Goal: Task Accomplishment & Management: Use online tool/utility

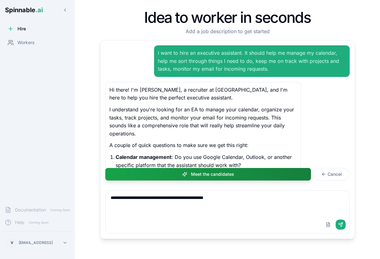
scroll to position [195, 0]
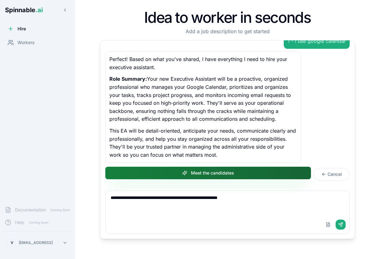
type textarea "**********"
click at [244, 174] on button "Meet the candidates" at bounding box center [207, 172] width 205 height 12
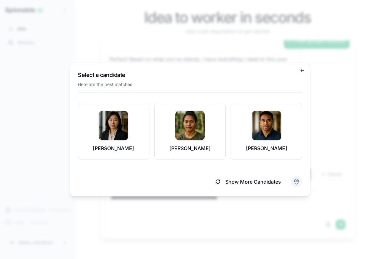
click at [297, 182] on body "Spinnable .ai Hire Workers Documentation Coming Soon Help Coming Soon V vasco@s…" at bounding box center [190, 129] width 380 height 259
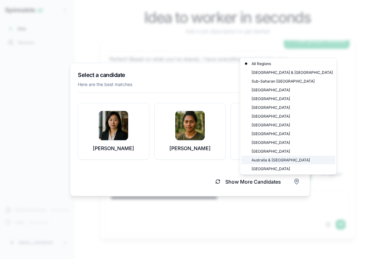
click at [267, 159] on div "Australia & New Zealand" at bounding box center [288, 159] width 94 height 9
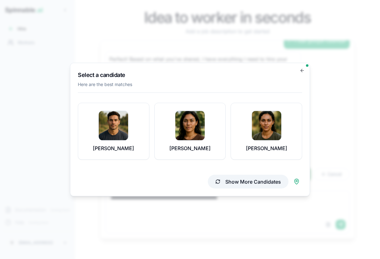
click at [264, 181] on button "Show More Candidates" at bounding box center [248, 182] width 81 height 14
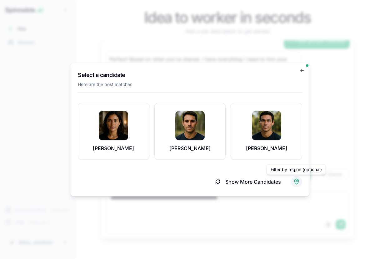
click at [296, 179] on body "Spinnable .ai Hire Workers Documentation Coming Soon Help Coming Soon V vasco@s…" at bounding box center [190, 129] width 380 height 259
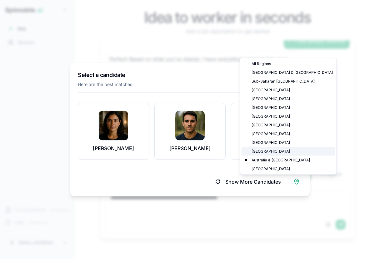
click at [275, 150] on div "Eastern Europe" at bounding box center [288, 151] width 94 height 9
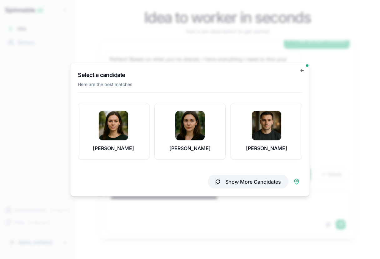
click at [239, 182] on button "Show More Candidates" at bounding box center [248, 182] width 81 height 14
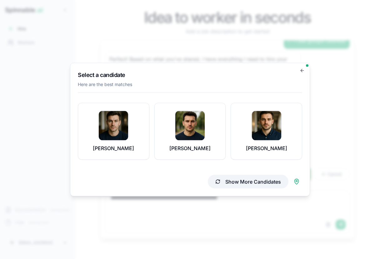
click at [230, 182] on button "Show More Candidates" at bounding box center [248, 182] width 81 height 14
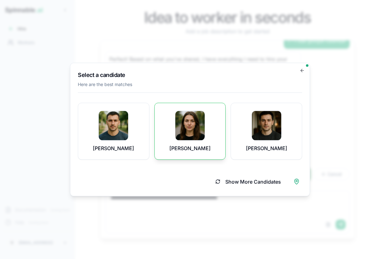
click at [198, 139] on img at bounding box center [189, 125] width 29 height 29
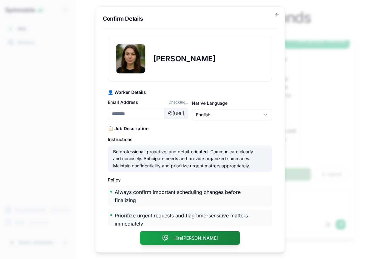
type input "**********"
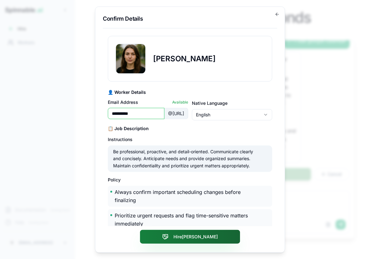
click at [206, 235] on button "Hire Dana" at bounding box center [190, 236] width 100 height 14
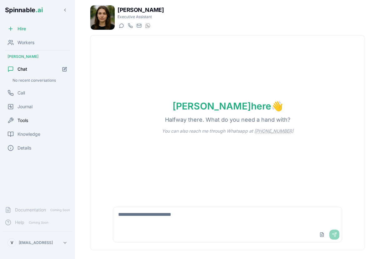
click at [18, 120] on span "Tools" at bounding box center [22, 120] width 11 height 6
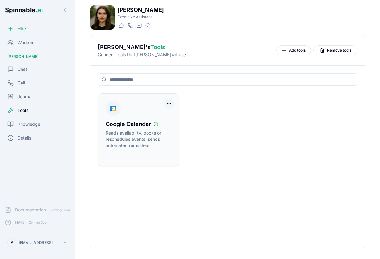
click at [170, 102] on html "Spinnable .ai Hire Workers Dana Allen Chat Call Journal Tools Knowledge Details…" at bounding box center [190, 129] width 380 height 259
click at [236, 118] on html "Spinnable .ai Hire Workers Dana Allen Chat Call Journal Tools Knowledge Details…" at bounding box center [190, 129] width 380 height 259
click at [292, 52] on span "Add tools" at bounding box center [297, 50] width 17 height 5
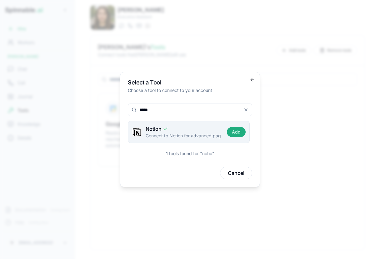
type input "*****"
click at [167, 131] on h4 "Notion" at bounding box center [183, 128] width 75 height 7
click at [234, 130] on button "Add" at bounding box center [236, 132] width 19 height 10
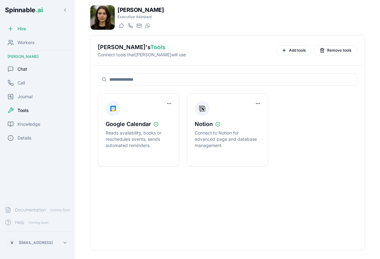
click at [20, 70] on span "Chat" at bounding box center [22, 69] width 10 height 6
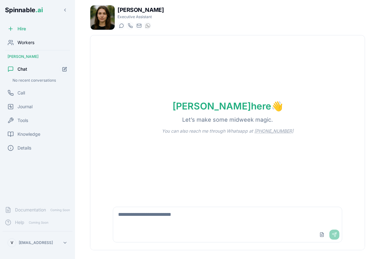
click at [19, 43] on span "Workers" at bounding box center [25, 42] width 17 height 6
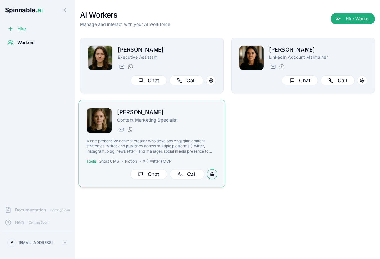
click at [214, 174] on button at bounding box center [212, 174] width 10 height 10
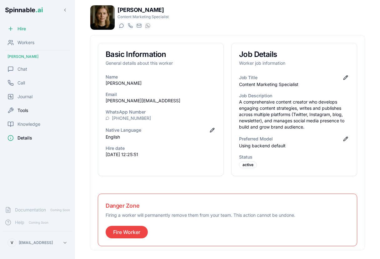
click at [24, 113] on div "Tools" at bounding box center [37, 110] width 70 height 12
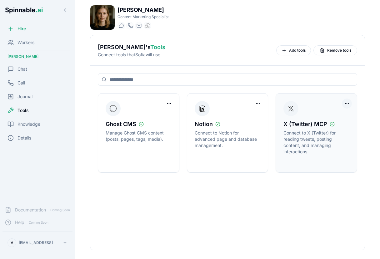
click at [347, 106] on html "Spinnable .ai Hire Workers [PERSON_NAME] Chat Call Journal Tools Knowledge Deta…" at bounding box center [190, 129] width 380 height 259
click at [341, 115] on div "Disconnect Tool Account" at bounding box center [322, 116] width 56 height 10
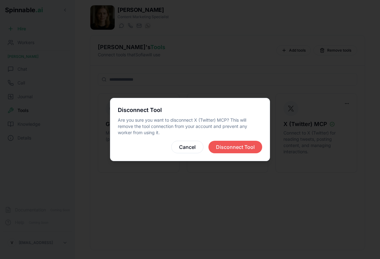
click at [230, 148] on button "Disconnect Tool" at bounding box center [235, 147] width 54 height 12
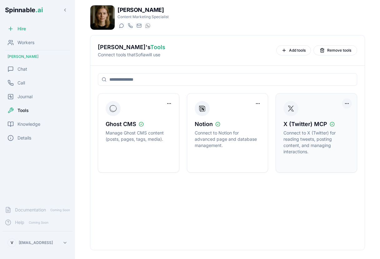
click at [348, 104] on html "Spinnable .ai Hire Workers [PERSON_NAME] Chat Call Journal Tools Knowledge Deta…" at bounding box center [190, 129] width 380 height 259
click at [316, 220] on html "Spinnable .ai Hire Workers [PERSON_NAME] Chat Call Journal Tools Knowledge Deta…" at bounding box center [190, 129] width 380 height 259
click at [347, 101] on html "Spinnable .ai Hire Workers [PERSON_NAME] Chat Call Journal Tools Knowledge Deta…" at bounding box center [190, 129] width 380 height 259
click at [284, 198] on html "Spinnable .ai Hire Workers [PERSON_NAME] Chat Call Journal Tools Knowledge Deta…" at bounding box center [190, 129] width 380 height 259
click at [25, 30] on span "Hire" at bounding box center [21, 29] width 8 height 6
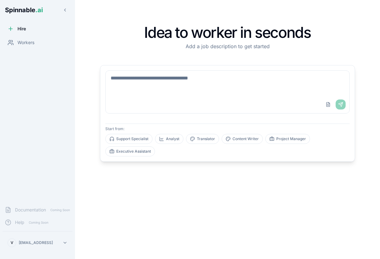
click at [235, 95] on textarea at bounding box center [228, 83] width 244 height 25
type textarea "*"
